Goal: Use online tool/utility: Use online tool/utility

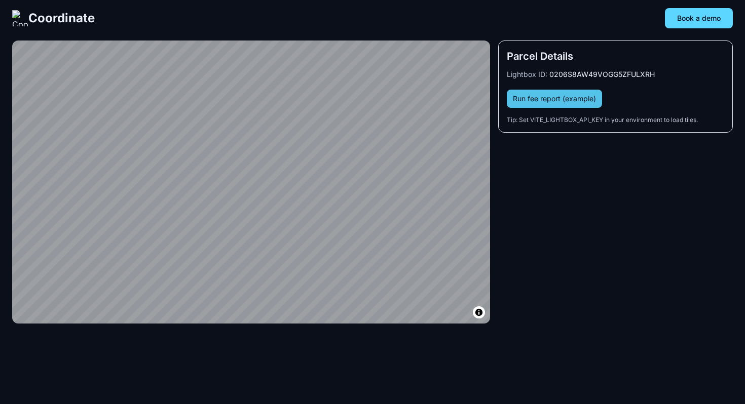
click at [535, 95] on link "Run fee report (example)" at bounding box center [554, 99] width 95 height 18
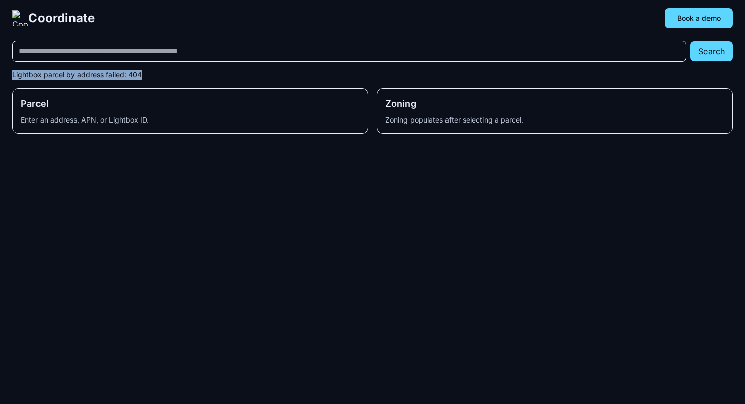
drag, startPoint x: 144, startPoint y: 74, endPoint x: 6, endPoint y: 74, distance: 137.8
click at [6, 74] on div "Search Lightbox parcel by address failed: [STREET_ADDRESS], or Lightbox ID. Zon…" at bounding box center [372, 67] width 745 height 134
copy div "Lightbox parcel by address failed: 404"
click at [375, 190] on div "Coordinate Book a demo Search Lightbox parcel by address failed: 404 Parcel Ent…" at bounding box center [372, 202] width 745 height 404
